Goal: Transaction & Acquisition: Book appointment/travel/reservation

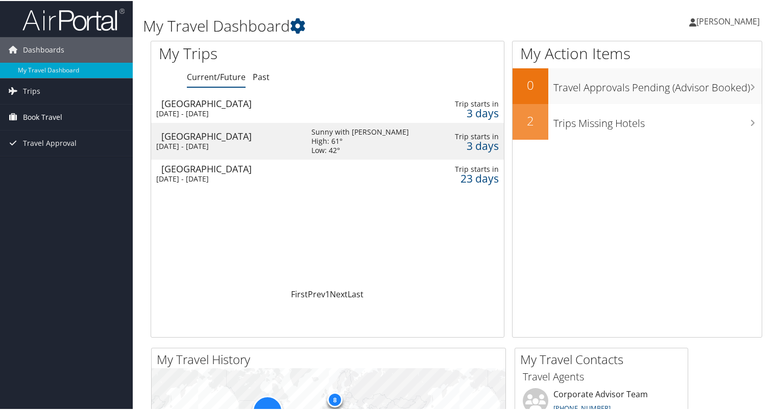
click at [51, 119] on span "Book Travel" at bounding box center [42, 117] width 39 height 26
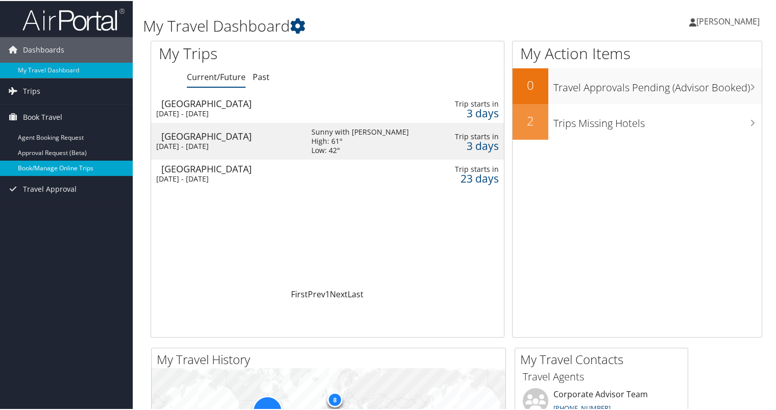
click at [48, 165] on link "Book/Manage Online Trips" at bounding box center [66, 167] width 133 height 15
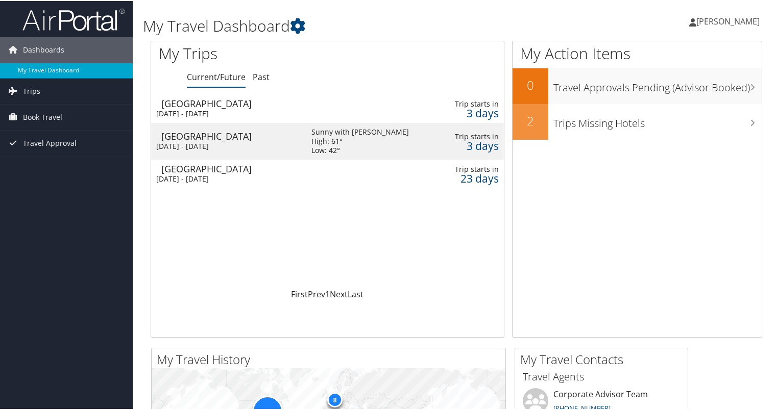
click at [704, 17] on span "[PERSON_NAME]" at bounding box center [727, 20] width 63 height 11
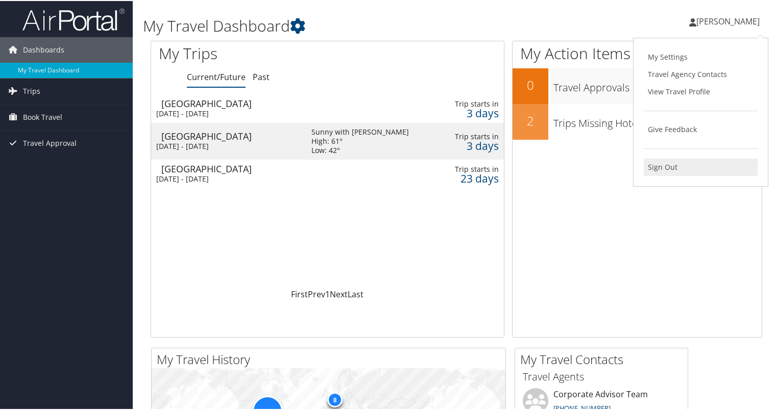
click at [645, 166] on link "Sign Out" at bounding box center [701, 166] width 114 height 17
